Goal: Task Accomplishment & Management: Manage account settings

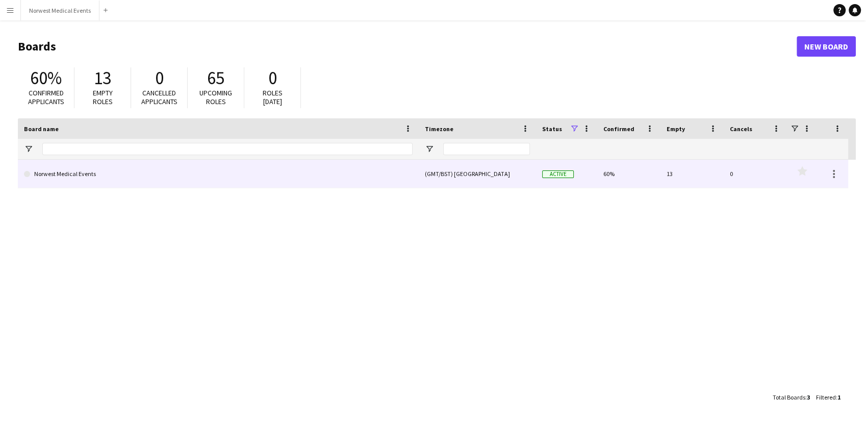
click at [533, 181] on div "(GMT/BST) [GEOGRAPHIC_DATA]" at bounding box center [477, 174] width 117 height 28
click at [376, 173] on link "Norwest Medical Events" at bounding box center [218, 174] width 388 height 29
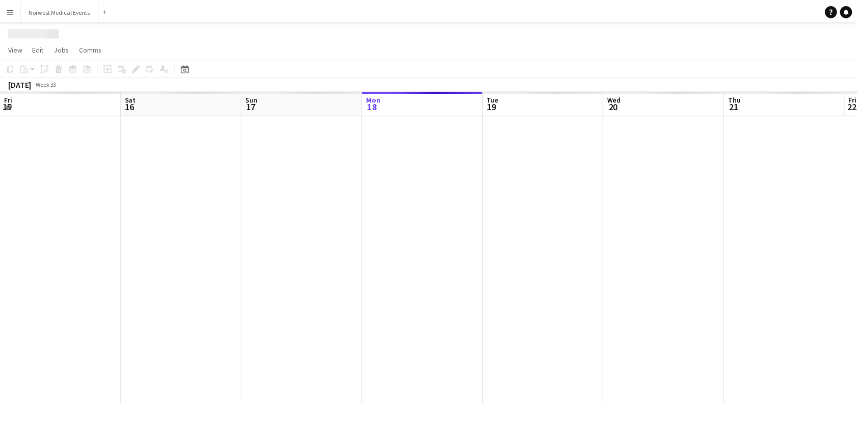
scroll to position [0, 244]
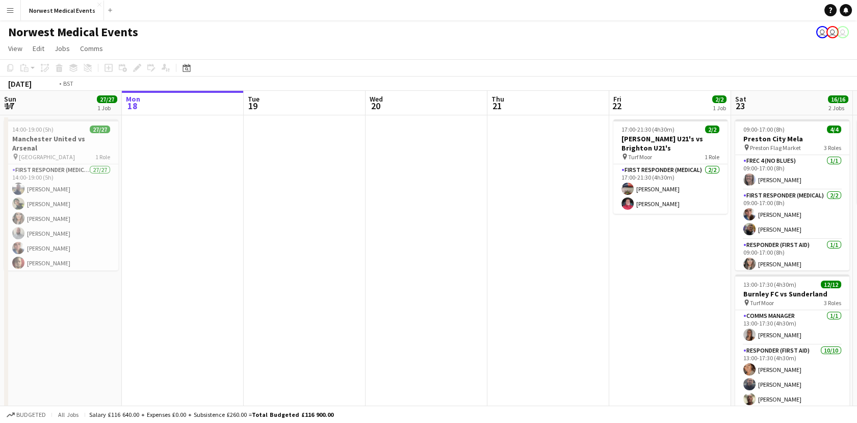
drag, startPoint x: 675, startPoint y: 255, endPoint x: 192, endPoint y: 309, distance: 486.8
click at [192, 309] on app-calendar-viewport "Fri 15 Sat 16 9/10 1 Job Sun 17 27/27 1 Job Mon 18 Tue 19 Wed 20 Thu 21 Fri 22 …" at bounding box center [428, 292] width 857 height 402
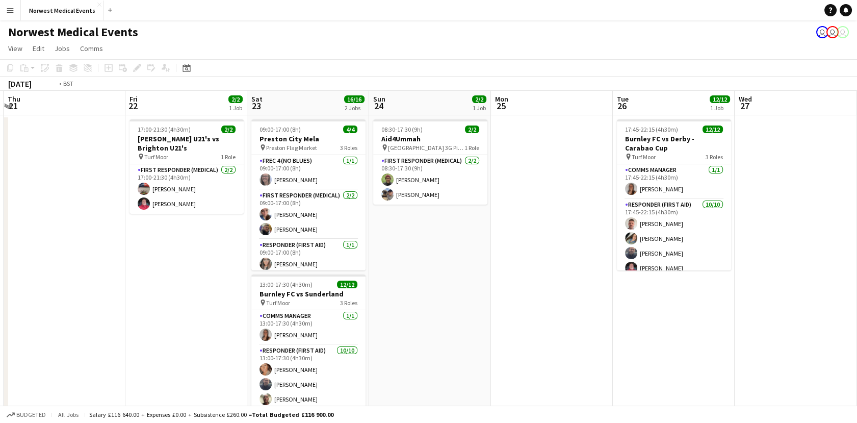
drag, startPoint x: 745, startPoint y: 338, endPoint x: 254, endPoint y: 361, distance: 491.9
click at [254, 361] on app-calendar-viewport "Sun 17 27/27 1 Job Mon 18 Tue 19 Wed 20 Thu 21 Fri 22 2/2 1 Job Sat 23 16/16 2 …" at bounding box center [428, 292] width 857 height 402
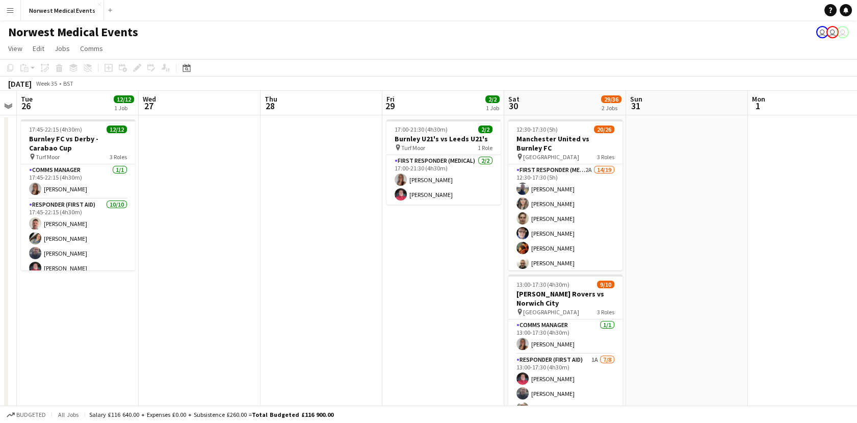
drag, startPoint x: 551, startPoint y: 358, endPoint x: 426, endPoint y: 359, distance: 124.9
click at [426, 359] on app-calendar-viewport "Fri 22 2/2 1 Job Sat 23 16/16 2 Jobs Sun 24 2/2 1 Job Mon 25 Tue 26 12/12 1 Job…" at bounding box center [428, 292] width 857 height 402
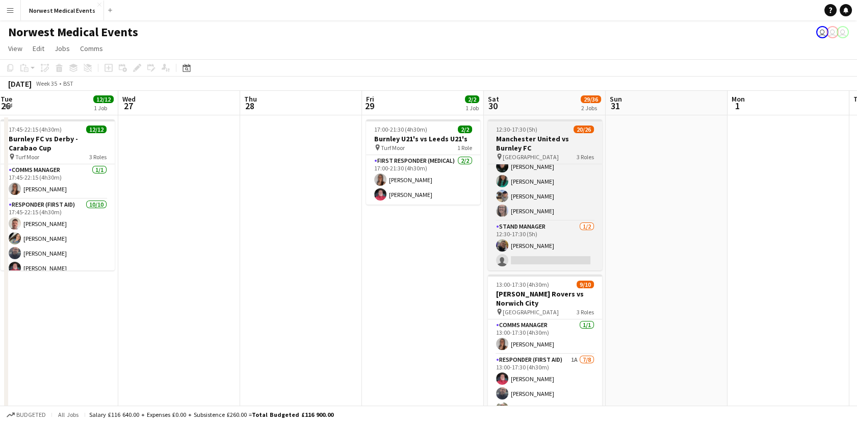
scroll to position [0, 0]
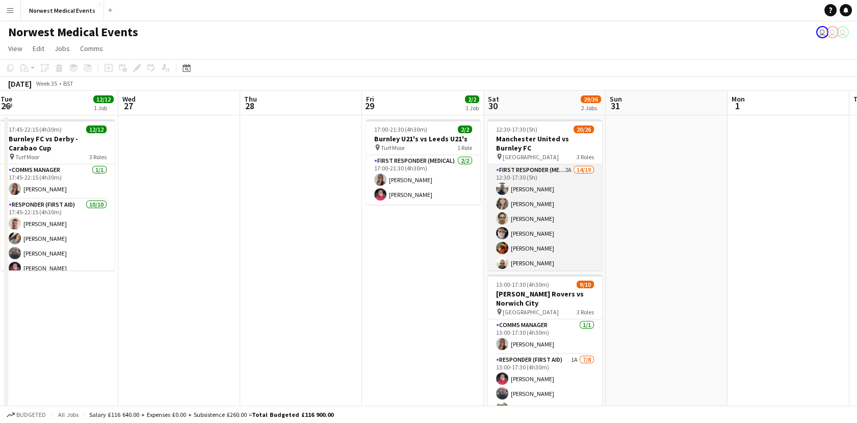
click at [553, 235] on app-card-role "First Responder (Medical) 2A 14/19 12:30-17:30 (5h) [PERSON_NAME] [PERSON_NAME]…" at bounding box center [545, 314] width 114 height 301
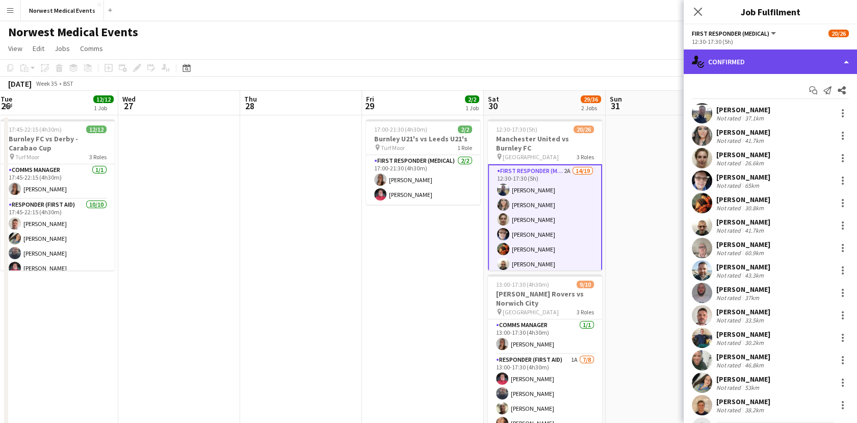
click at [747, 59] on div "single-neutral-actions-check-2 Confirmed" at bounding box center [770, 61] width 173 height 24
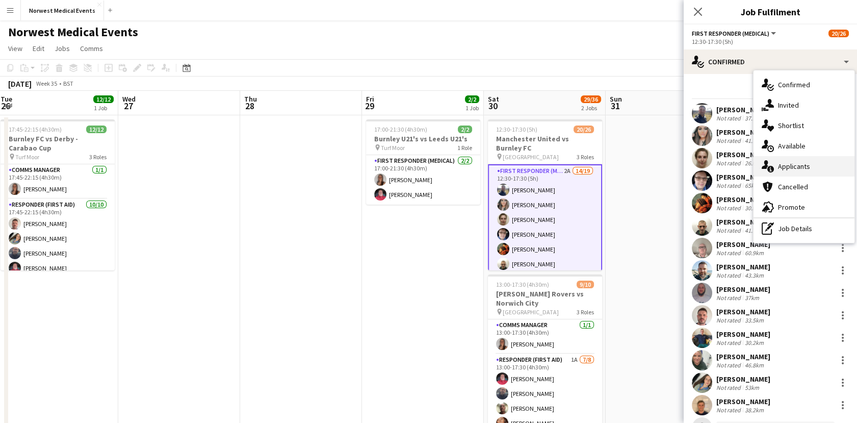
click at [820, 164] on div "single-neutral-actions-information Applicants" at bounding box center [803, 166] width 101 height 20
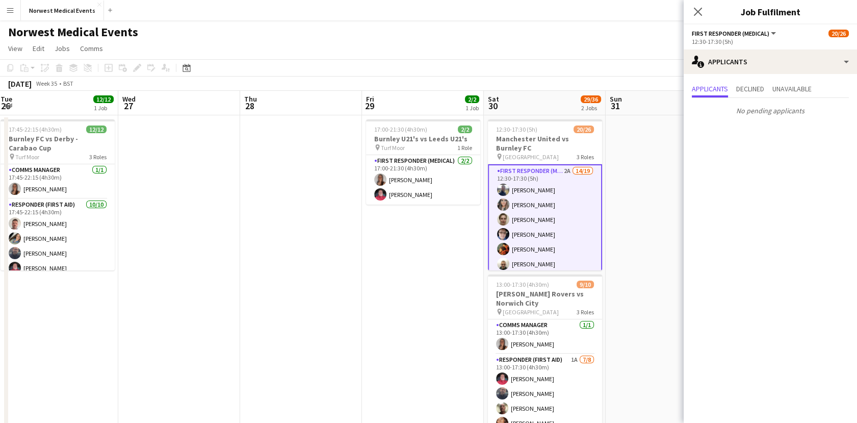
click at [693, 24] on app-options-switcher "First Responder (Medical) All roles First Responder (Medical) 20/26 12:30-17:30…" at bounding box center [770, 36] width 173 height 25
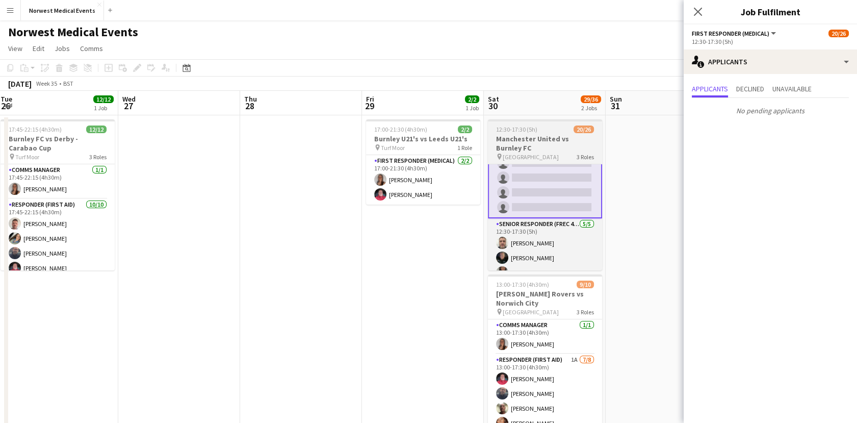
scroll to position [340, 0]
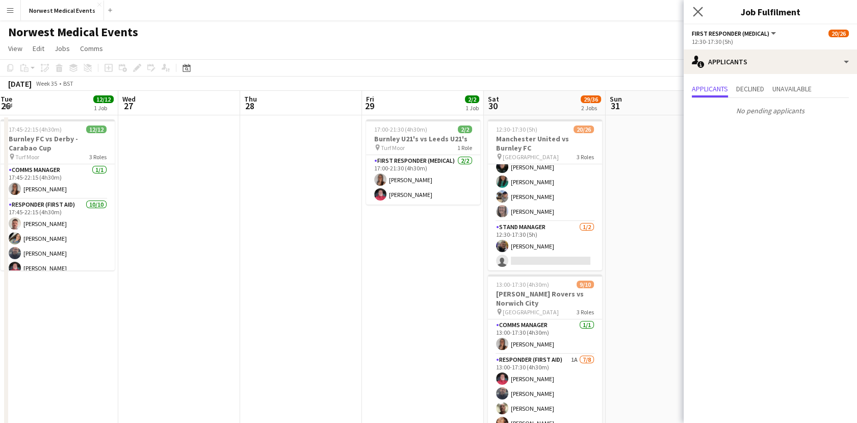
click at [705, 12] on app-icon "Close pop-in" at bounding box center [698, 12] width 15 height 15
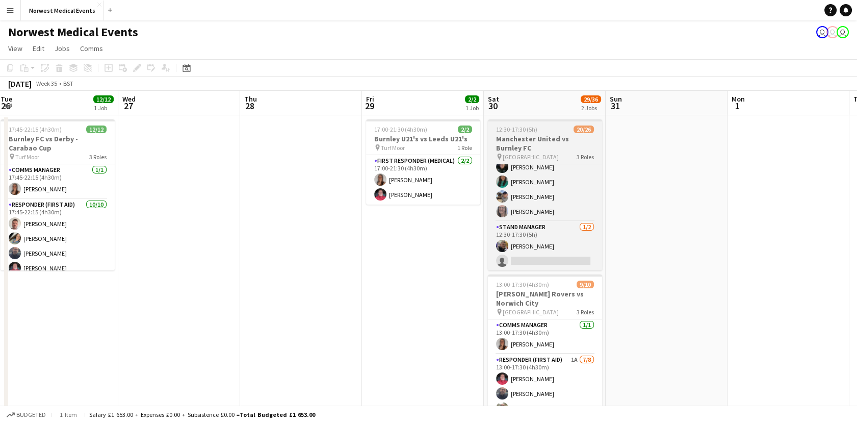
scroll to position [0, 0]
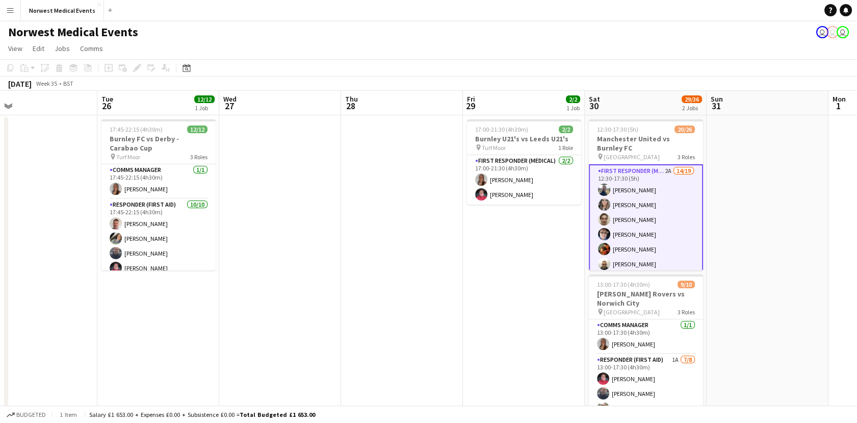
drag, startPoint x: 767, startPoint y: 178, endPoint x: 510, endPoint y: 186, distance: 257.0
click at [510, 186] on app-calendar-viewport "Fri 22 2/2 1 Job Sat 23 16/16 2 Jobs Sun 24 2/2 1 Job Mon 25 Tue 26 12/12 1 Job…" at bounding box center [428, 292] width 857 height 402
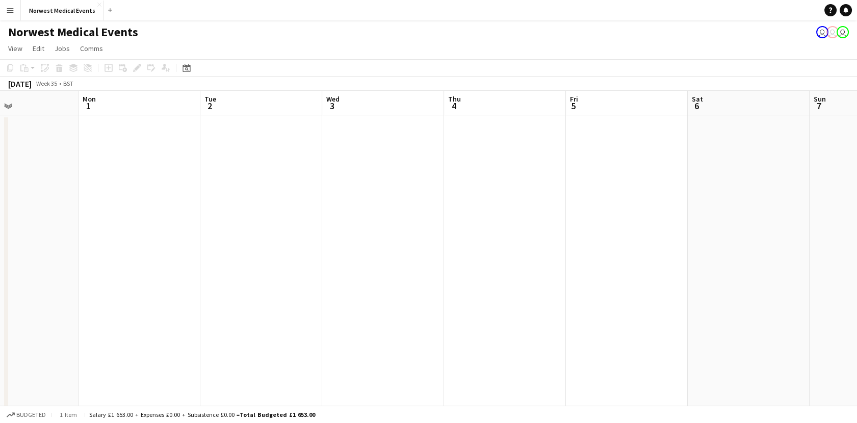
scroll to position [0, 422]
drag, startPoint x: 795, startPoint y: 242, endPoint x: 390, endPoint y: 278, distance: 406.3
click at [390, 278] on app-calendar-viewport "Thu 28 Fri 29 2/2 1 Job Sat 30 29/36 2 Jobs Sun 31 Mon 1 Tue 2 Wed 3 Thu 4 Fri …" at bounding box center [428, 292] width 857 height 402
drag, startPoint x: 709, startPoint y: 206, endPoint x: 188, endPoint y: 209, distance: 521.5
click at [255, 206] on app-calendar-viewport "Mon 1 Tue 2 Wed 3 Thu 4 Fri 5 Sat 6 Sun 7 Mon 8 Tue 9 Wed 10 Thu 11 Fri 12 Sat …" at bounding box center [428, 292] width 857 height 402
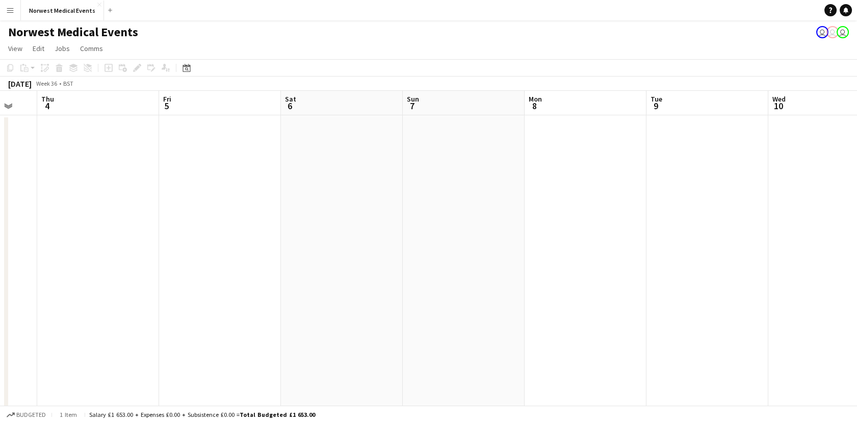
scroll to position [0, 388]
click at [188, 209] on app-date-cell at bounding box center [160, 280] width 122 height 330
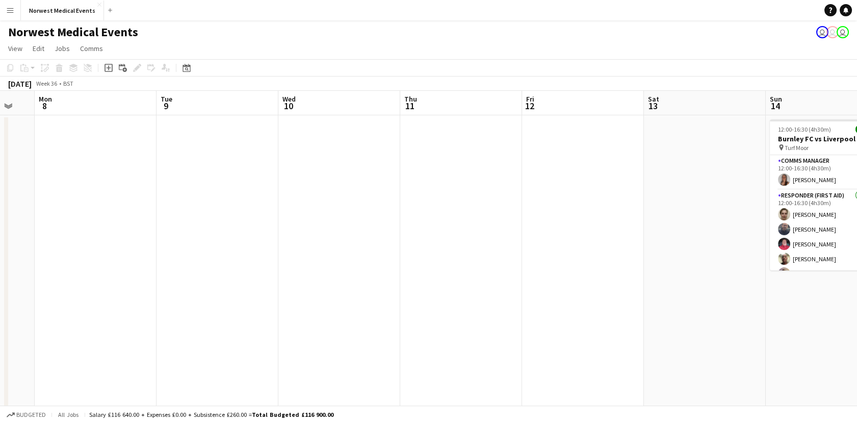
scroll to position [0, 351]
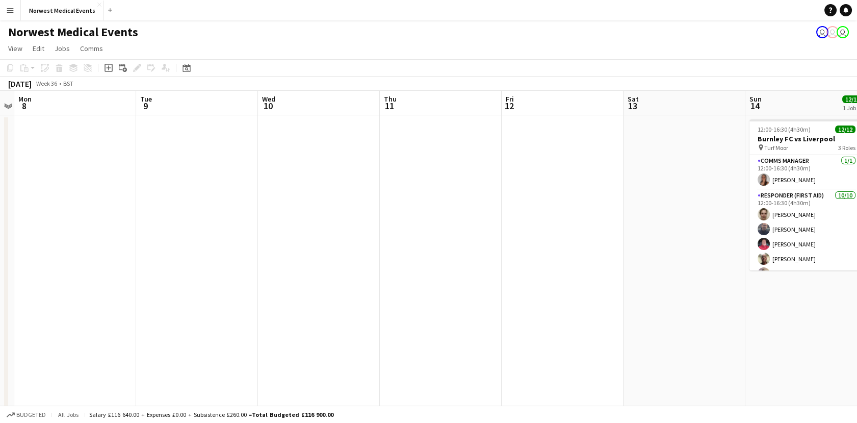
drag, startPoint x: 806, startPoint y: 170, endPoint x: 356, endPoint y: 267, distance: 460.9
click at [356, 267] on app-calendar-viewport "Fri 5 Sat 6 Sun 7 Mon 8 Tue 9 Wed 10 Thu 11 Fri 12 Sat 13 Sun 14 12/12 1 Job Mo…" at bounding box center [428, 292] width 857 height 402
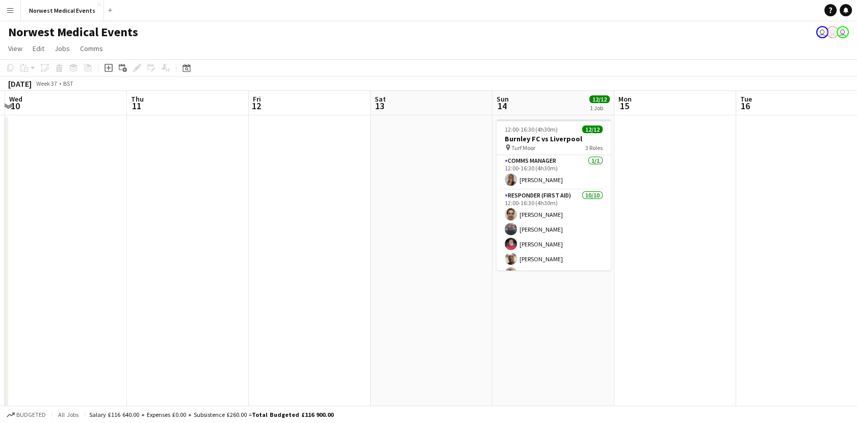
drag, startPoint x: 709, startPoint y: 207, endPoint x: 200, endPoint y: 206, distance: 508.8
click at [199, 206] on app-calendar-viewport "Sun 7 Mon 8 Tue 9 Wed 10 Thu 11 Fri 12 Sat 13 Sun 14 12/12 1 Job Mon 15 Tue 16 …" at bounding box center [428, 292] width 857 height 402
